Goal: Book appointment/travel/reservation

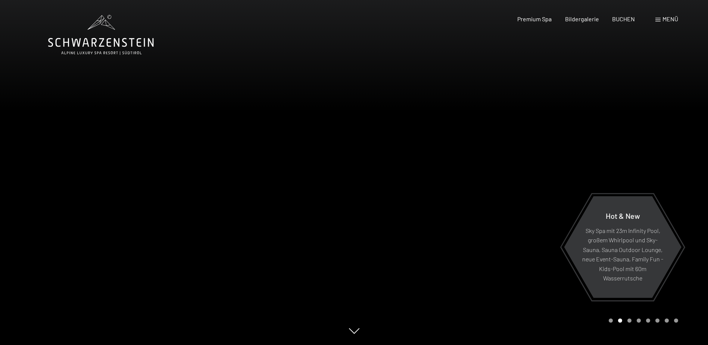
click at [675, 18] on span "Menü" at bounding box center [671, 18] width 16 height 7
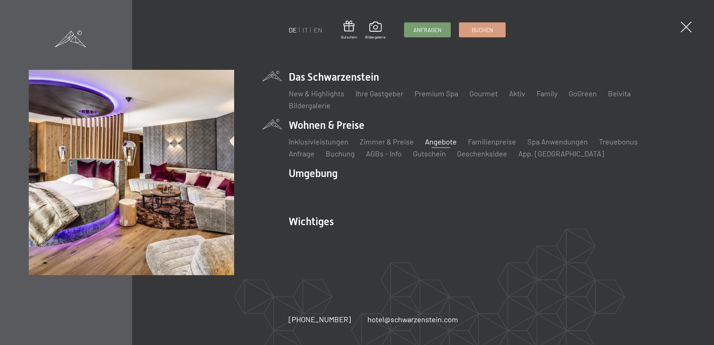
click at [440, 143] on link "Angebote" at bounding box center [441, 141] width 32 height 9
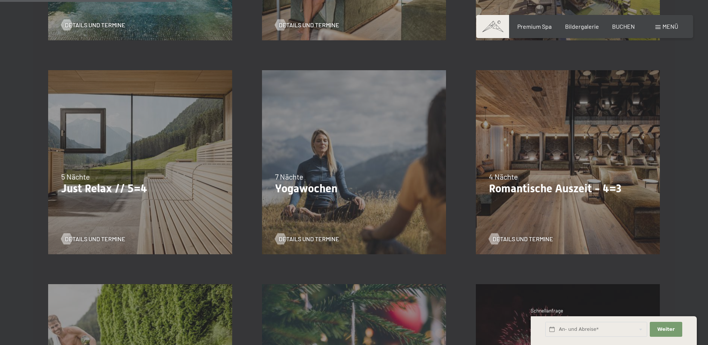
scroll to position [411, 0]
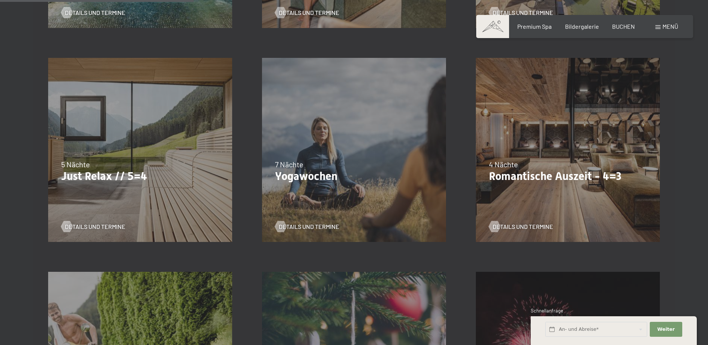
click at [548, 173] on p "Romantische Auszeit - 4=3" at bounding box center [568, 175] width 158 height 13
click at [544, 218] on div "Details und Termine" at bounding box center [565, 220] width 152 height 19
click at [541, 225] on span "Details und Termine" at bounding box center [530, 226] width 60 height 8
